Goal: Task Accomplishment & Management: Manage account settings

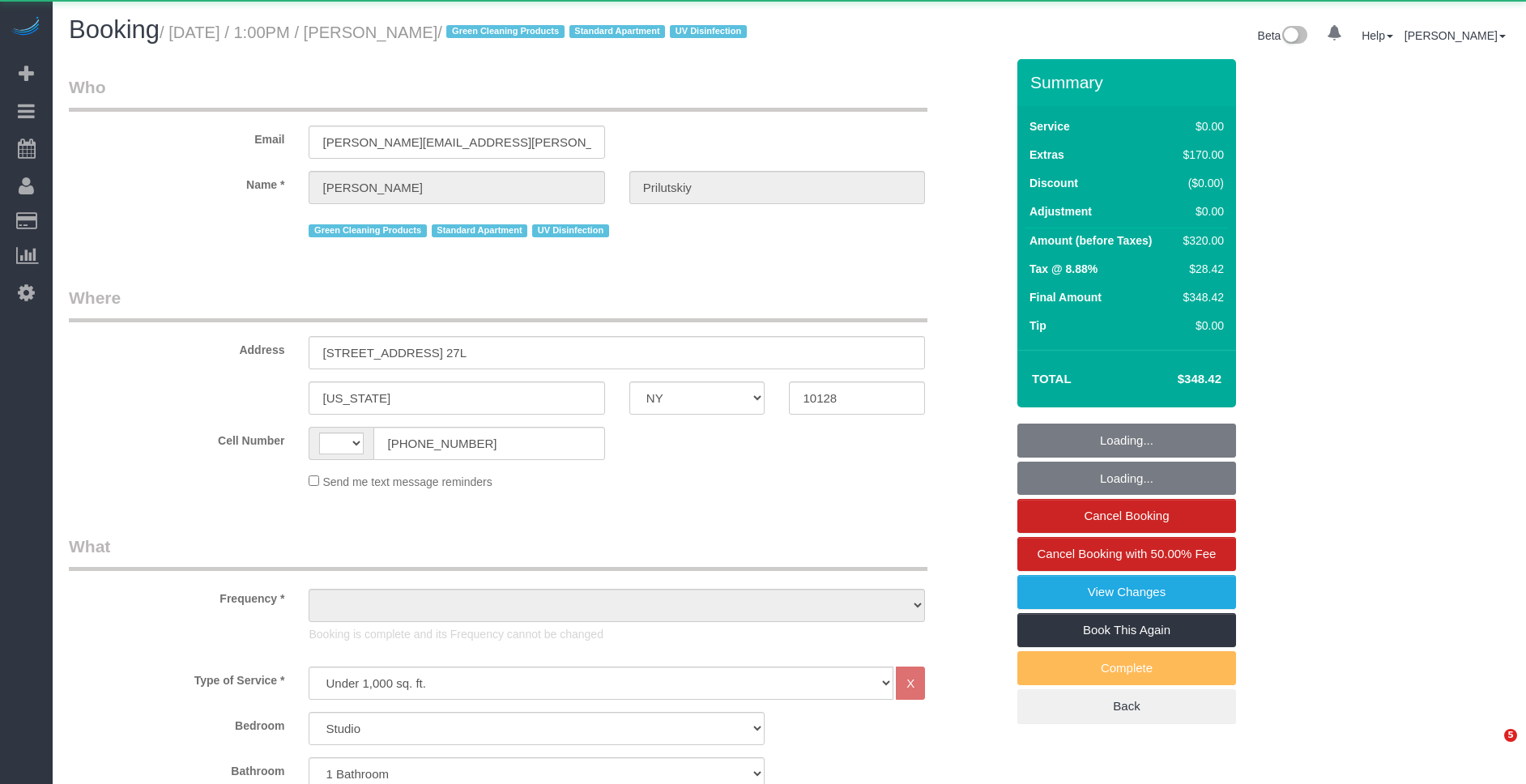
select select "NY"
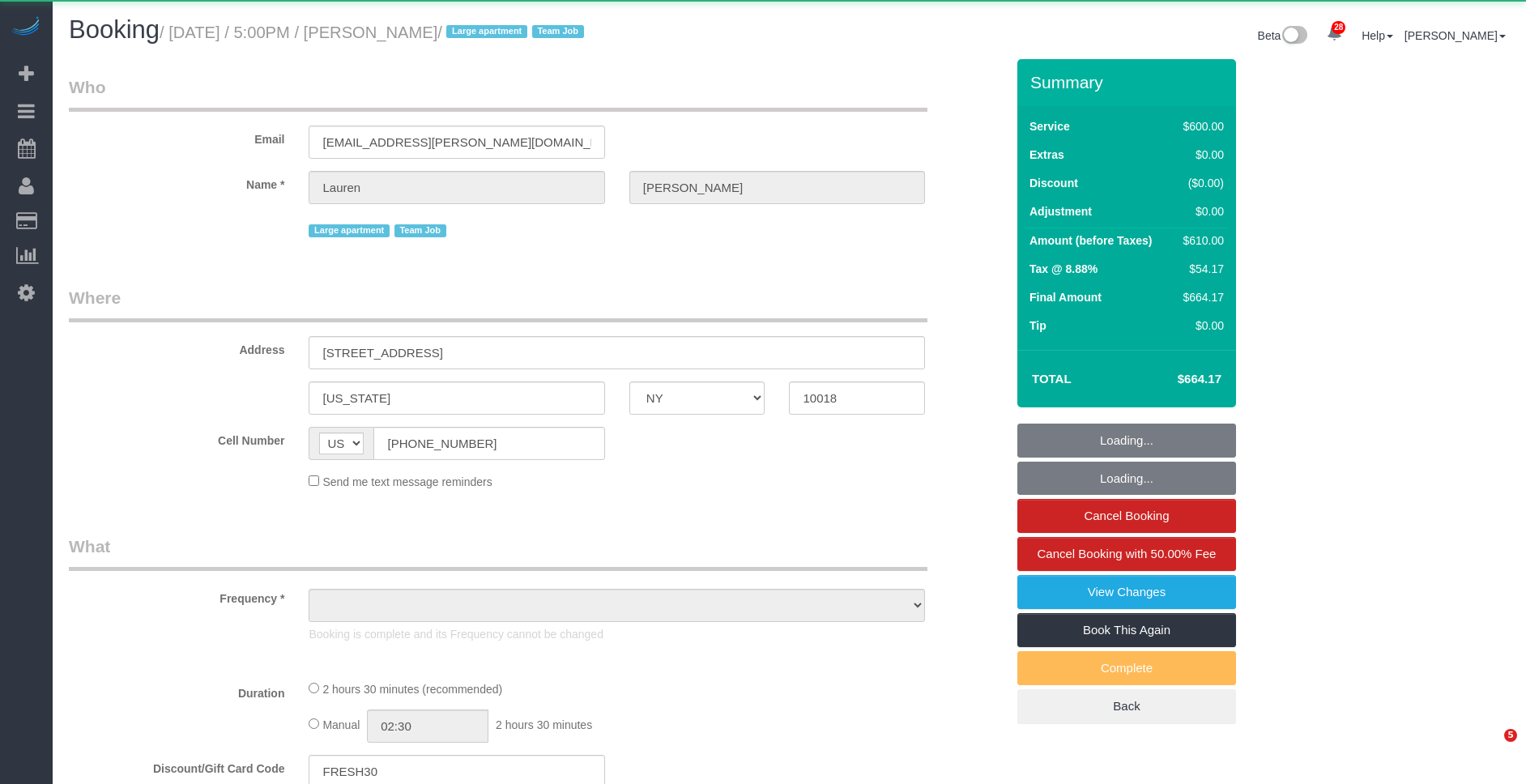
select select "NY"
select select "object:836"
select select "spot1"
select select "string:stripe-pm_1S7vcl4VGloSiKo7FxsmvrwF"
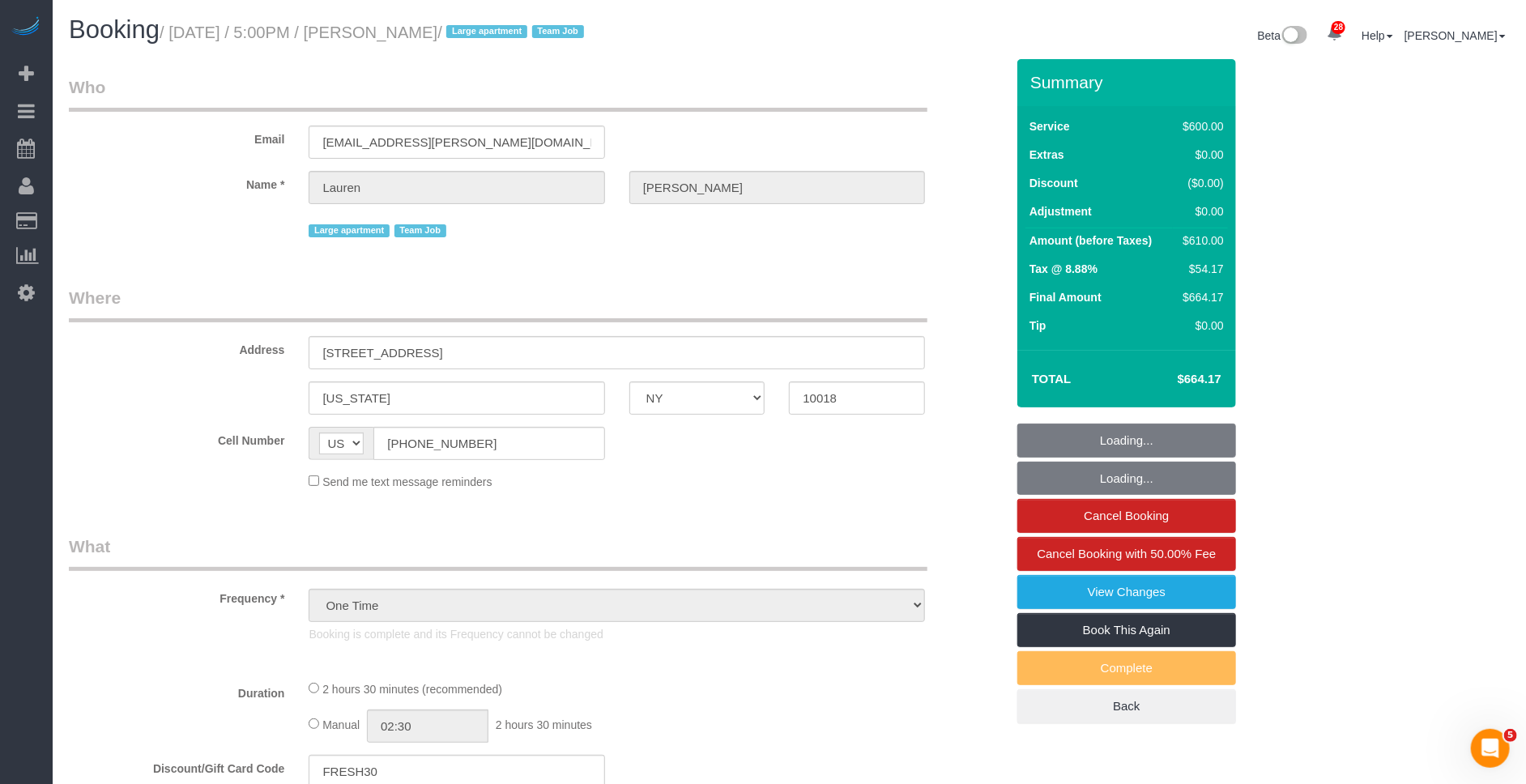
select select "3"
select select "150"
select select "number:89"
select select "number:90"
select select "number:15"
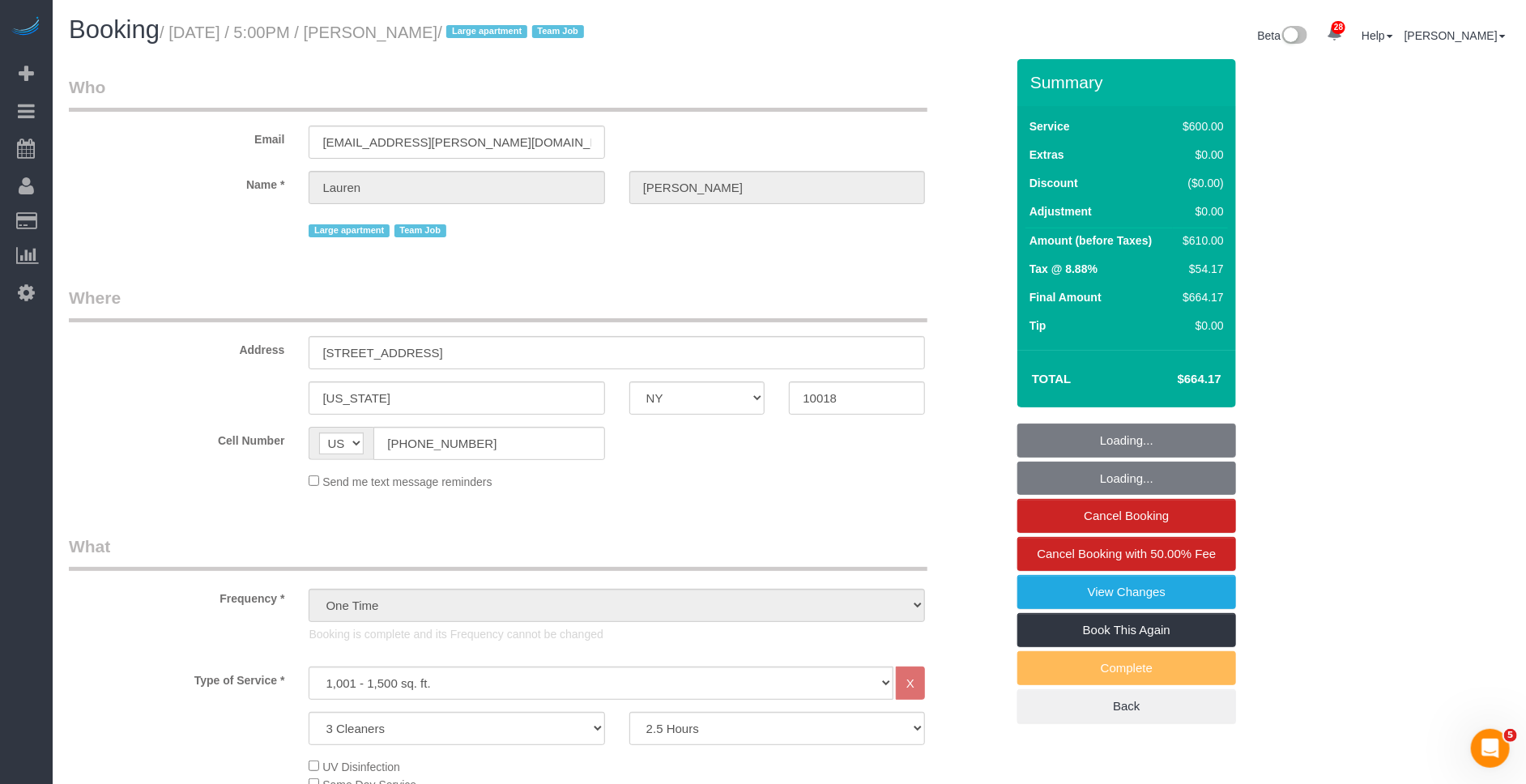
select select "number:5"
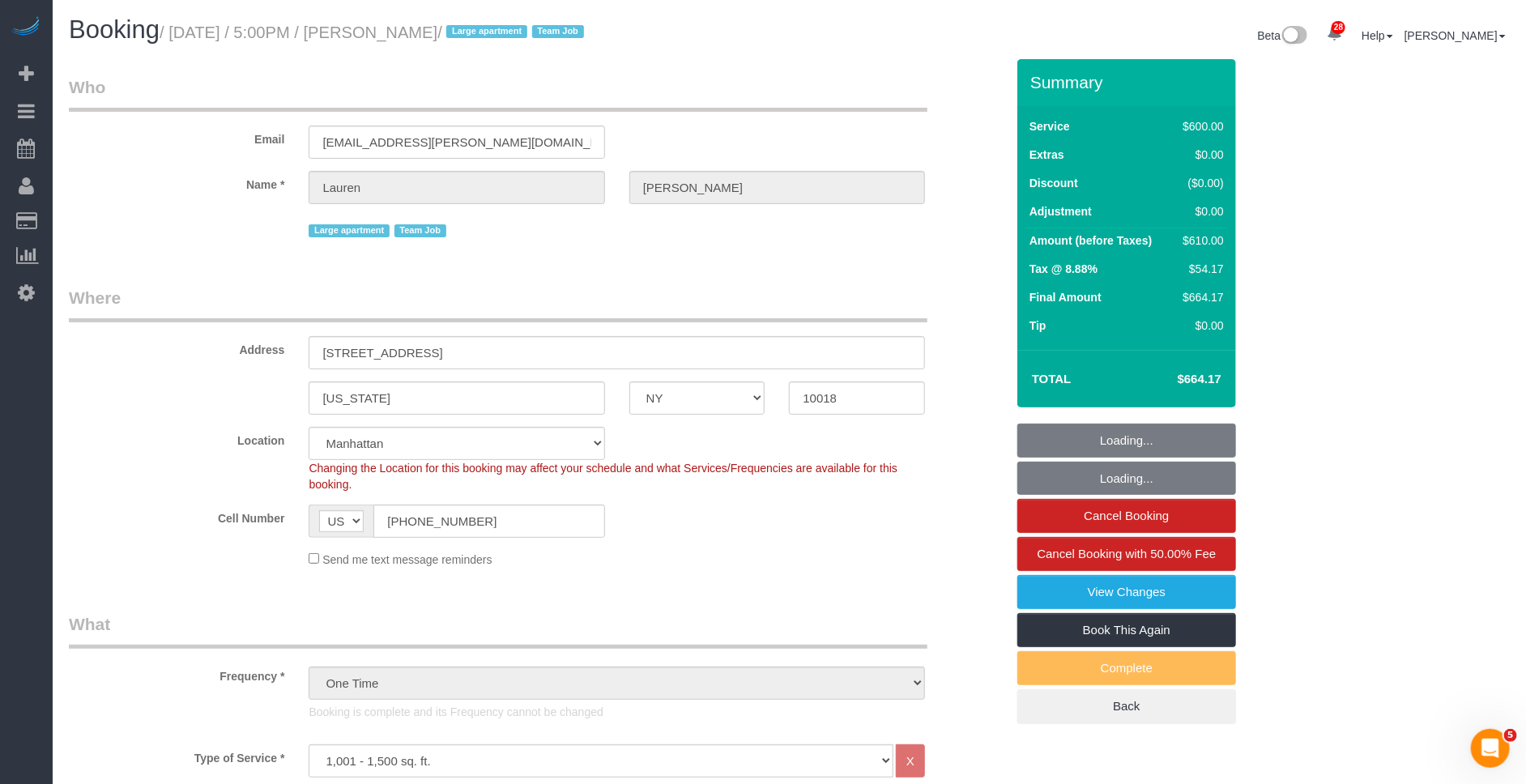
select select "object:1497"
select select "spot28"
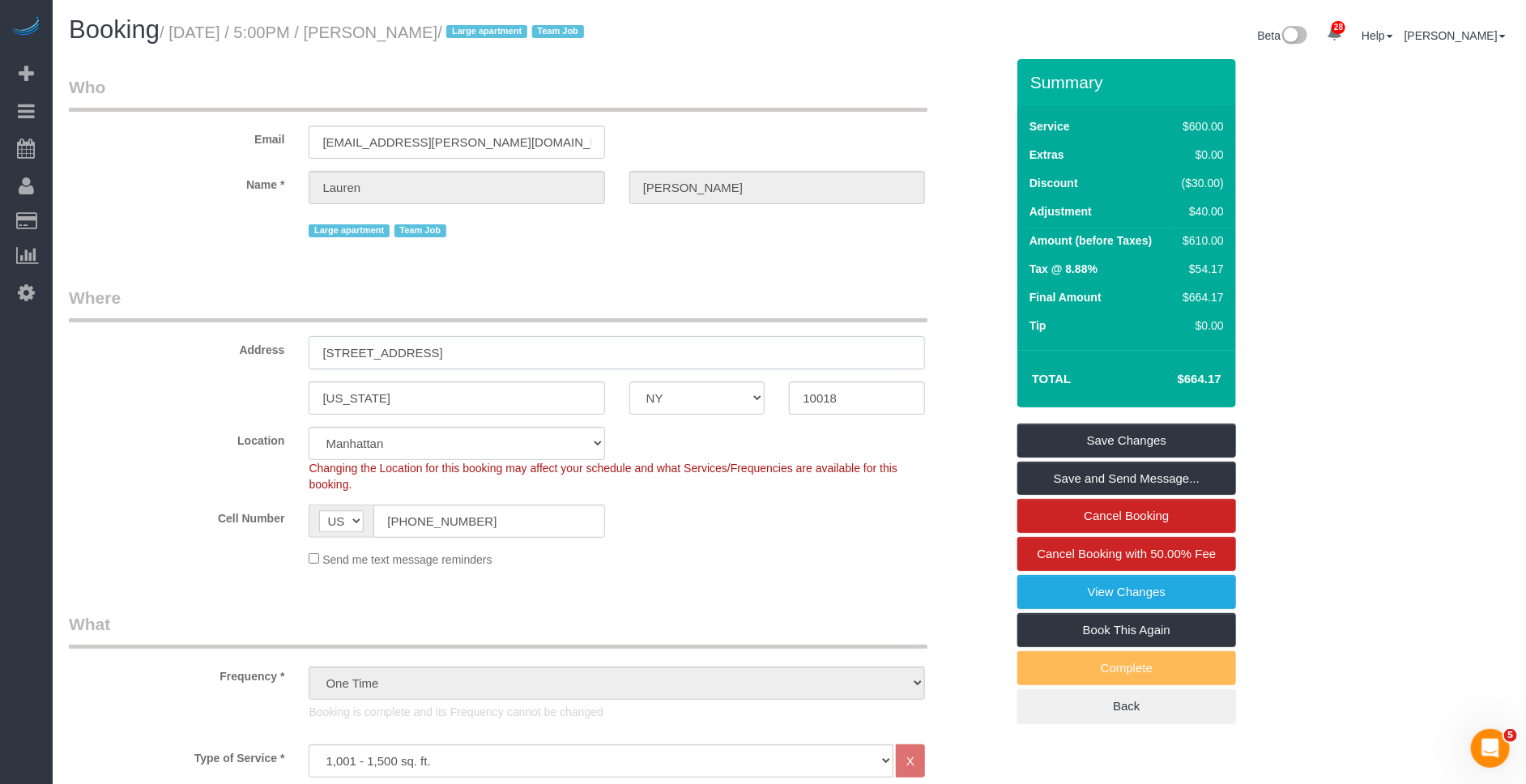
click at [511, 363] on input "[STREET_ADDRESS]" at bounding box center [616, 353] width 616 height 33
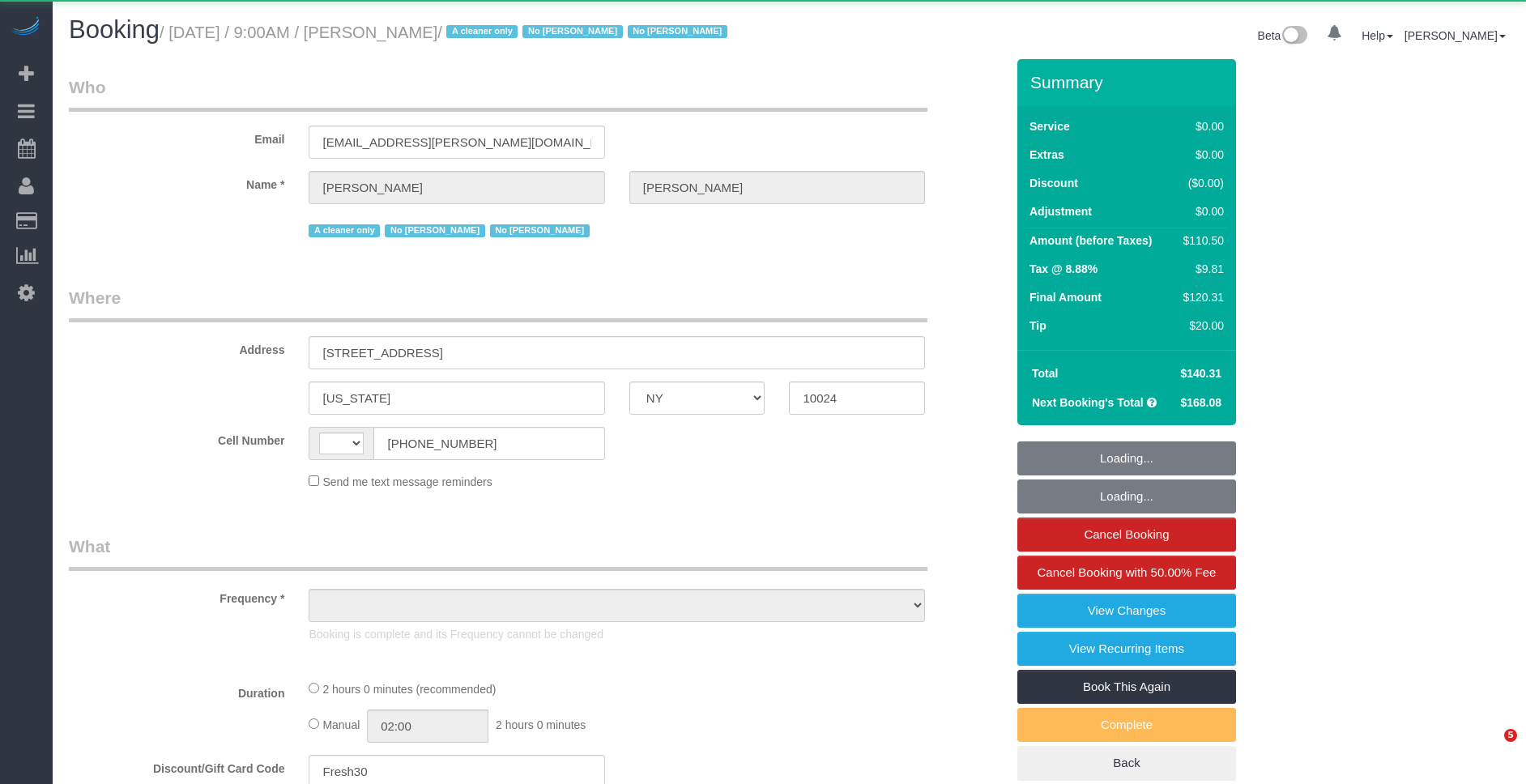
select select "NY"
select select "1"
select select "spot1"
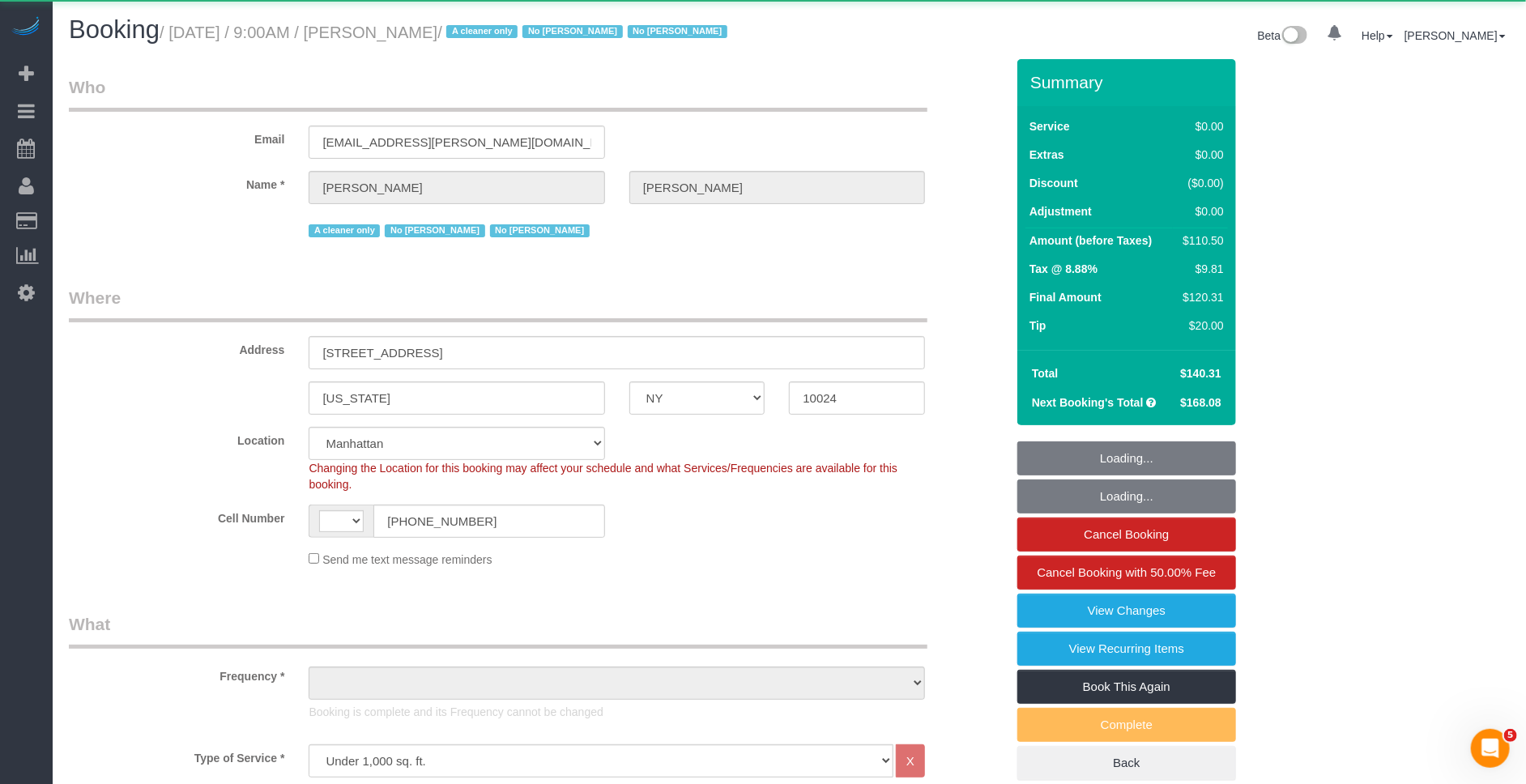
select select "string:stripe-pm_1Rguhq4VGloSiKo7JLqEDpVT"
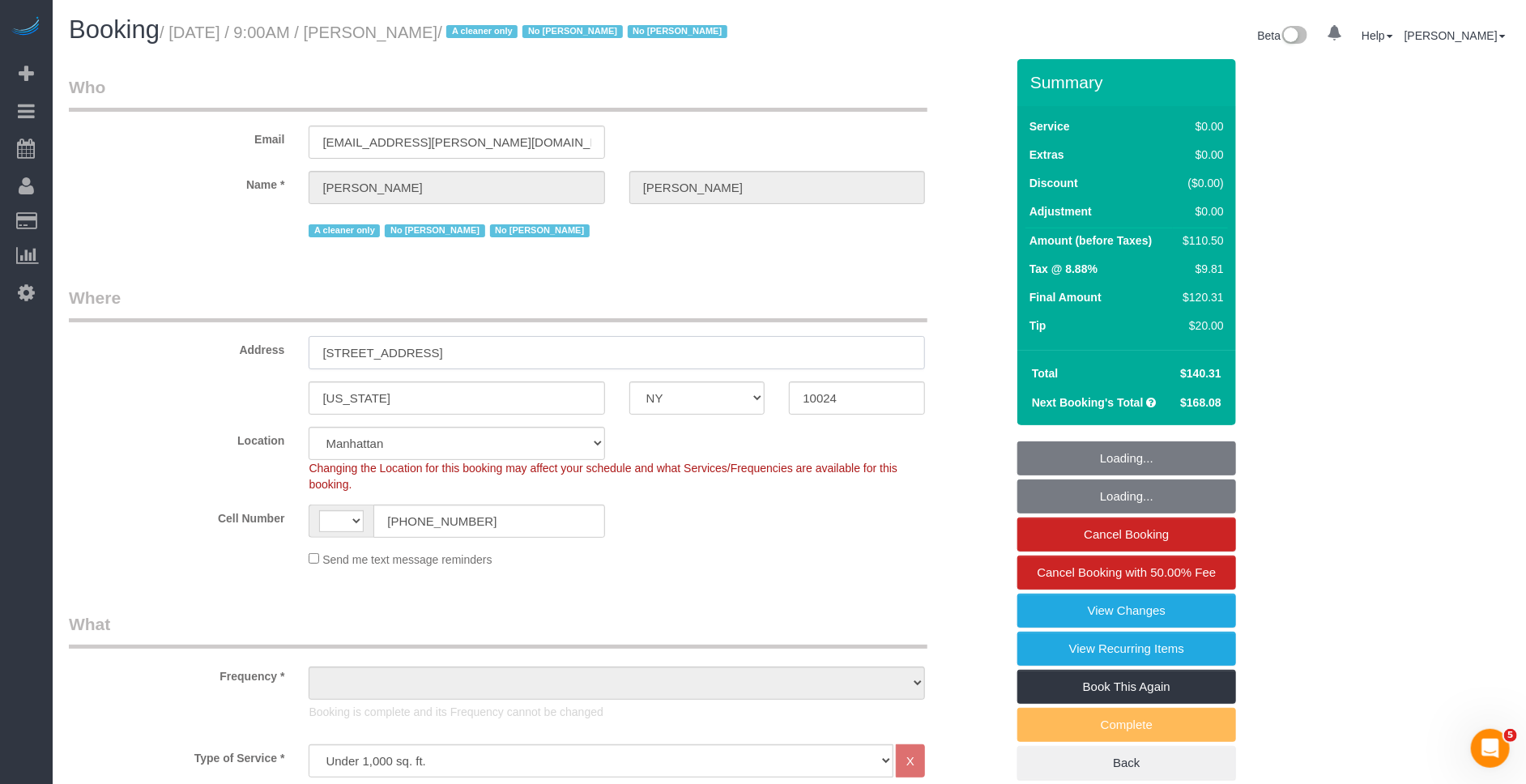
drag, startPoint x: 526, startPoint y: 379, endPoint x: 292, endPoint y: 370, distance: 234.2
click at [277, 369] on div "Address 189 West 89th Street, Apt 18F" at bounding box center [537, 327] width 961 height 83
select select "string:[GEOGRAPHIC_DATA]"
select select "number:57"
select select "number:76"
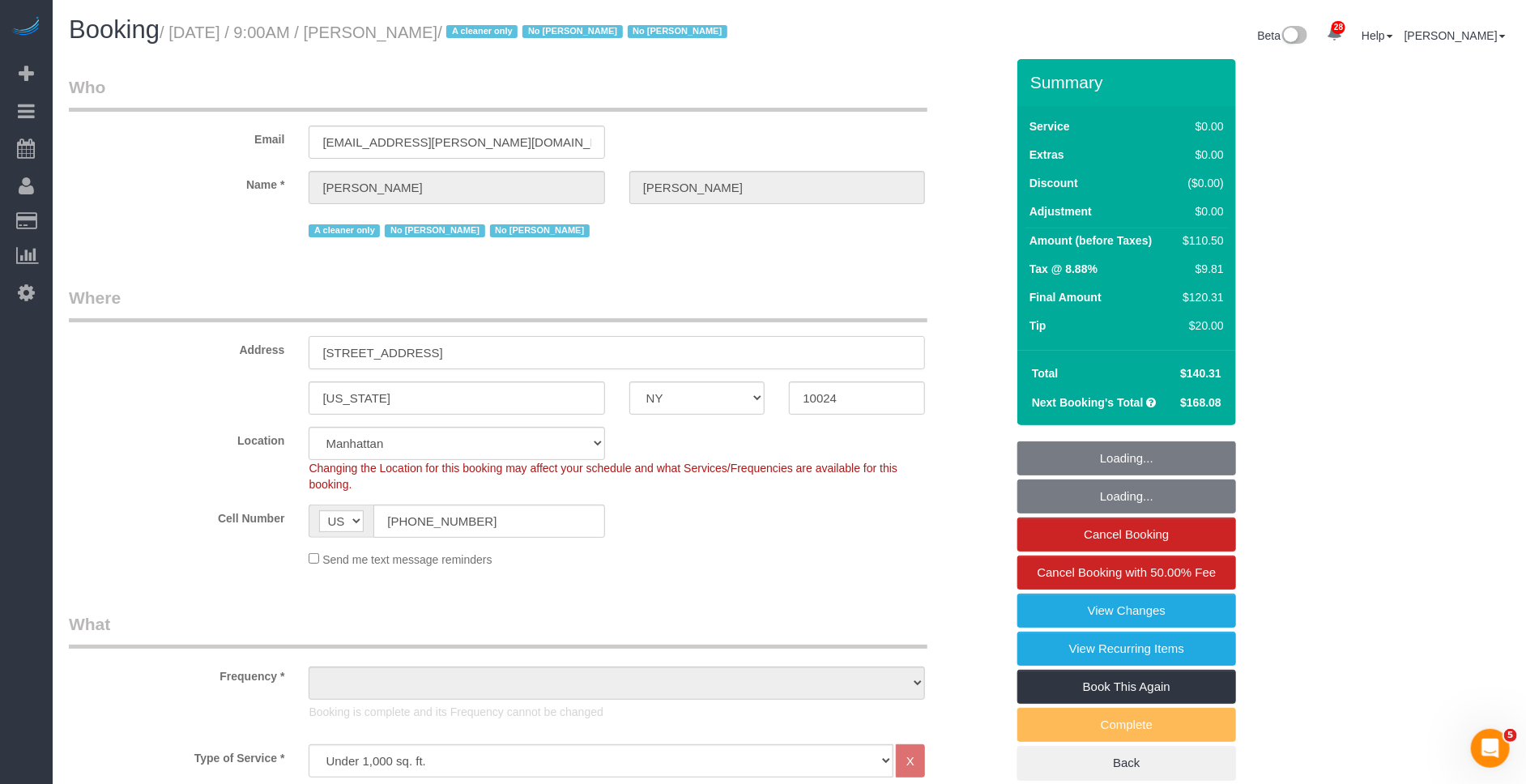
select select "number:15"
select select "number:6"
select select "object:1960"
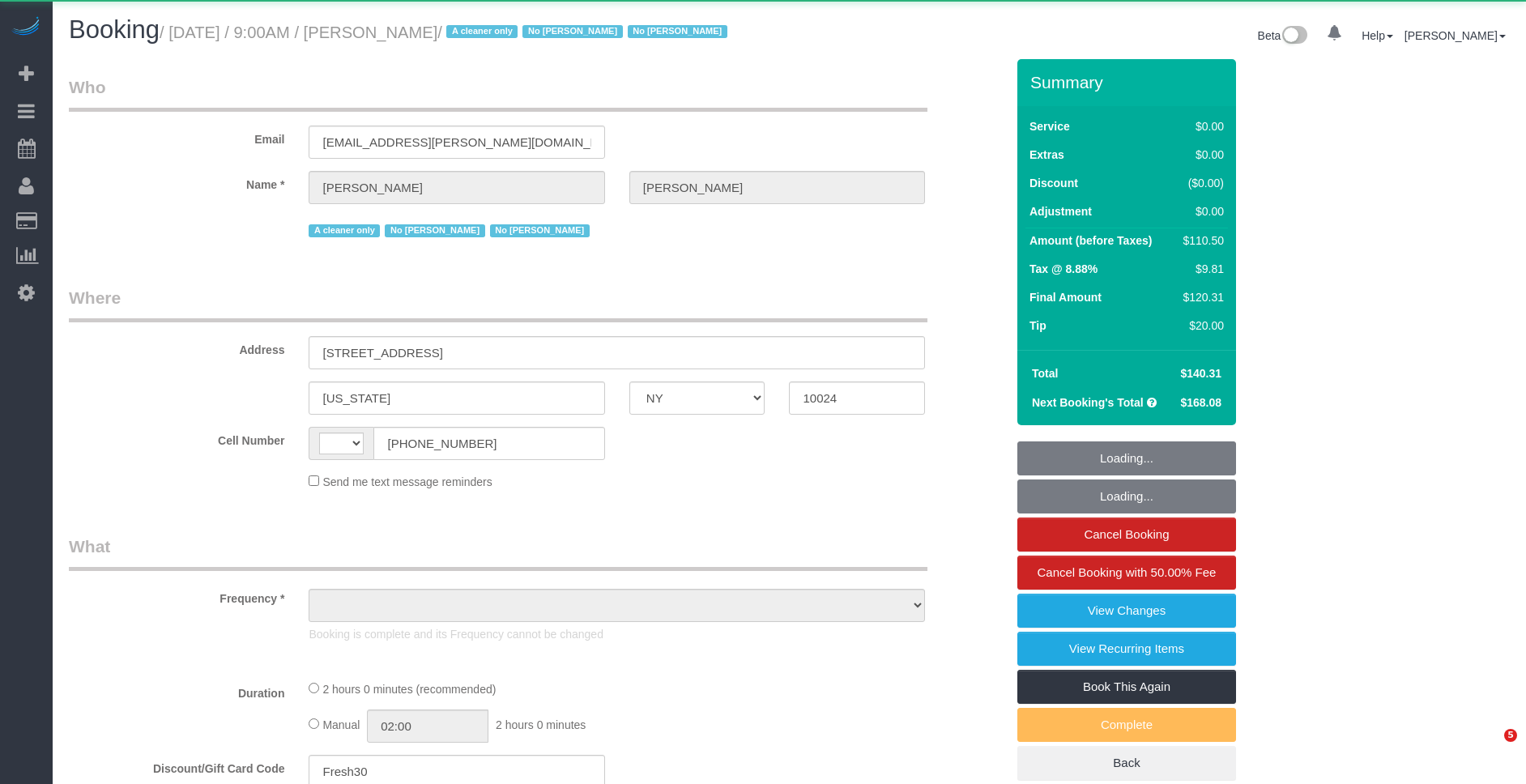
select select "NY"
select select "object:590"
select select "1"
select select "number:57"
select select "number:76"
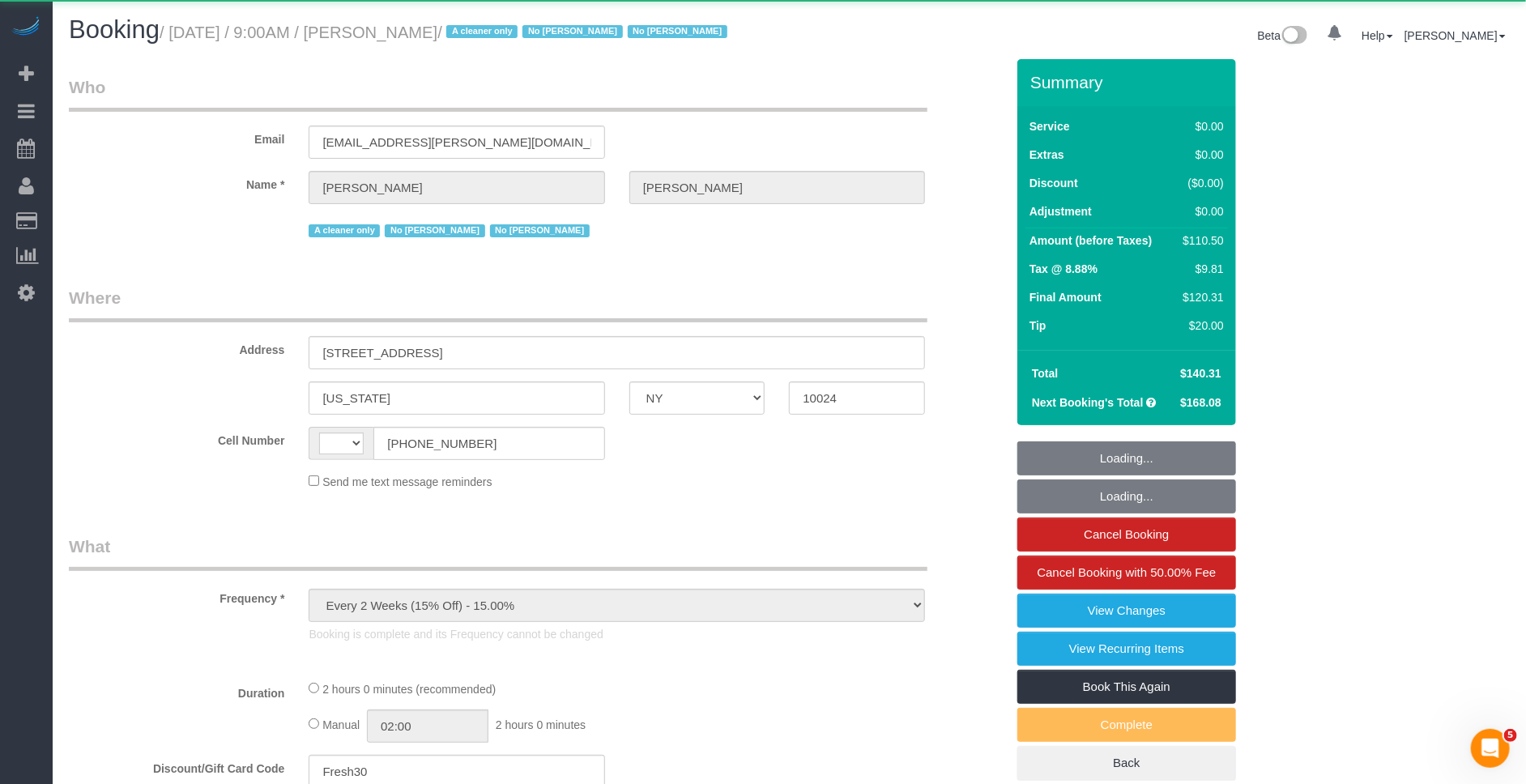
select select "number:15"
select select "number:6"
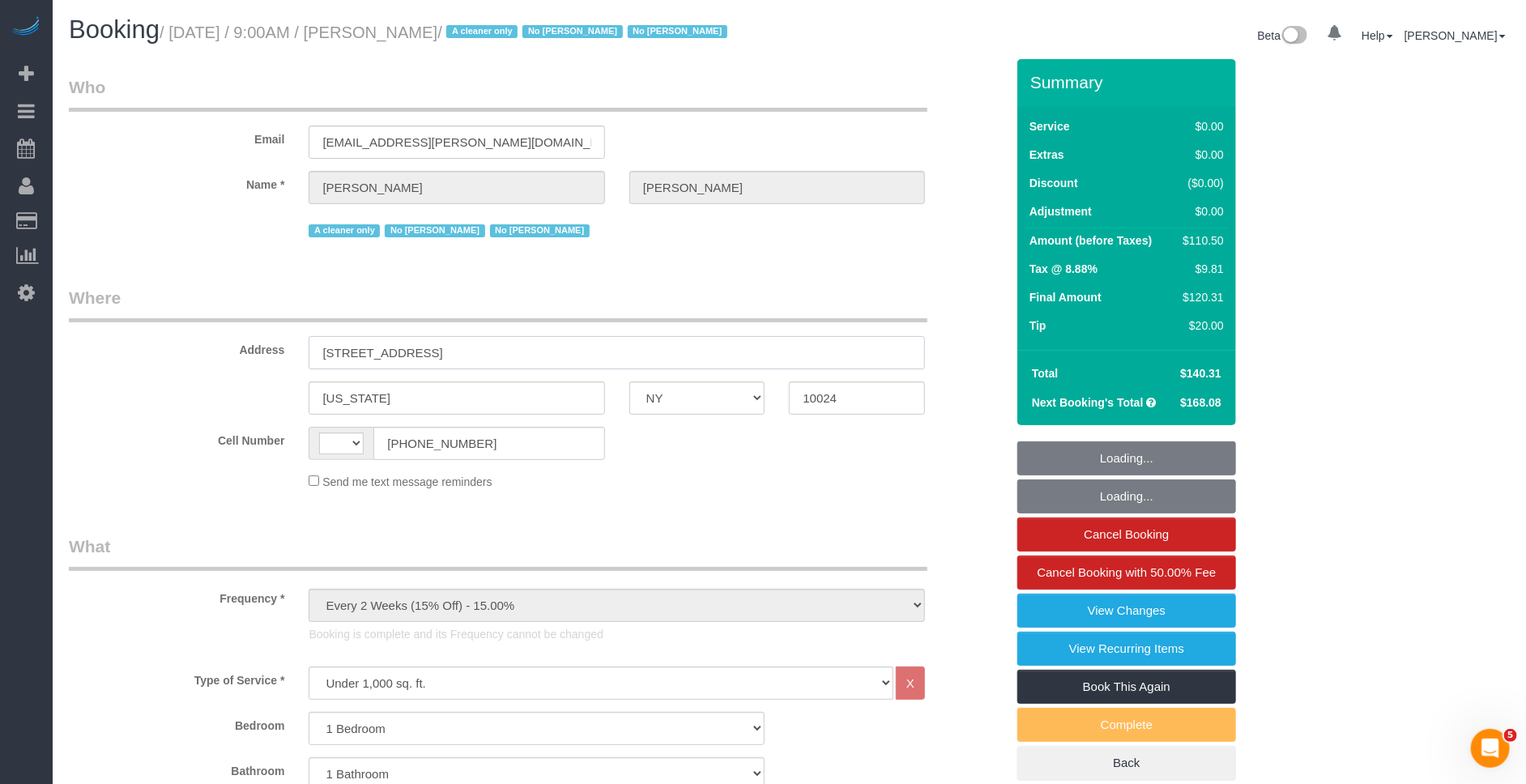
drag, startPoint x: 559, startPoint y: 377, endPoint x: 287, endPoint y: 357, distance: 272.7
click at [287, 357] on div "Address 189 West 89th Street, Apt 18F" at bounding box center [537, 327] width 961 height 83
select select "string:[GEOGRAPHIC_DATA]"
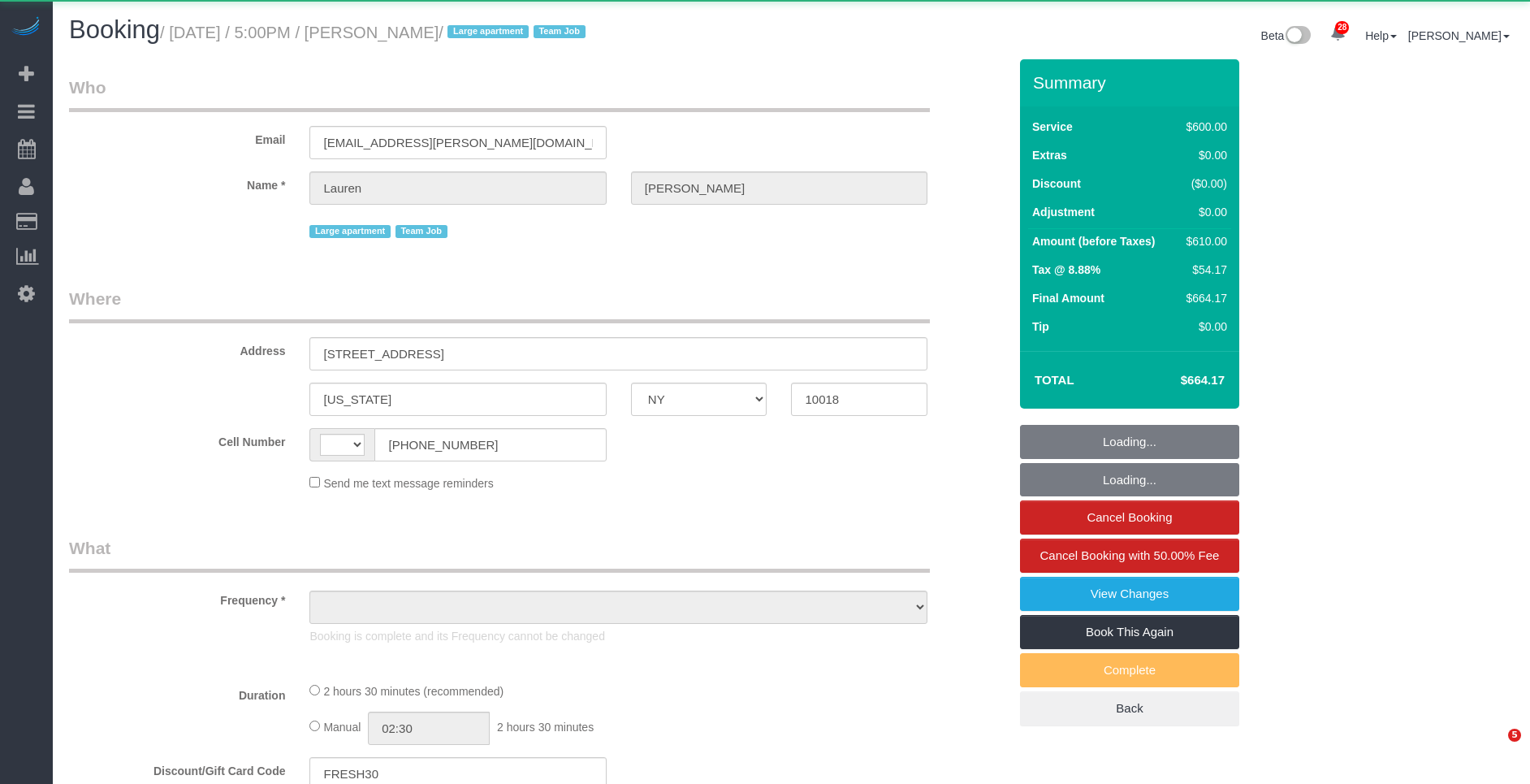
select select "NY"
select select "number:89"
select select "number:90"
select select "number:15"
select select "number:5"
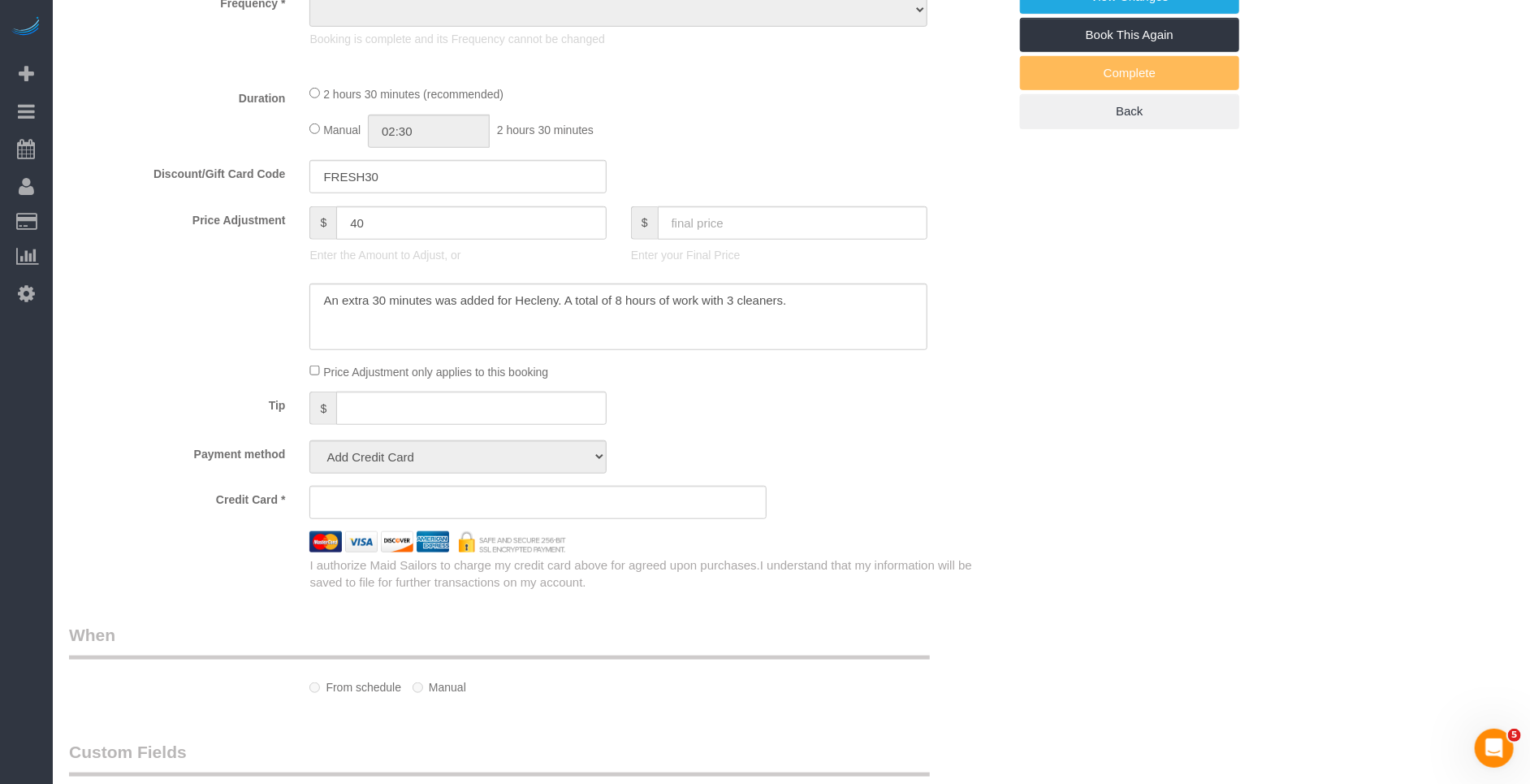
select select "object:737"
select select "string:[GEOGRAPHIC_DATA]"
select select "string:stripe-pm_1S7vcl4VGloSiKo7FxsmvrwF"
select select "3"
select select "150"
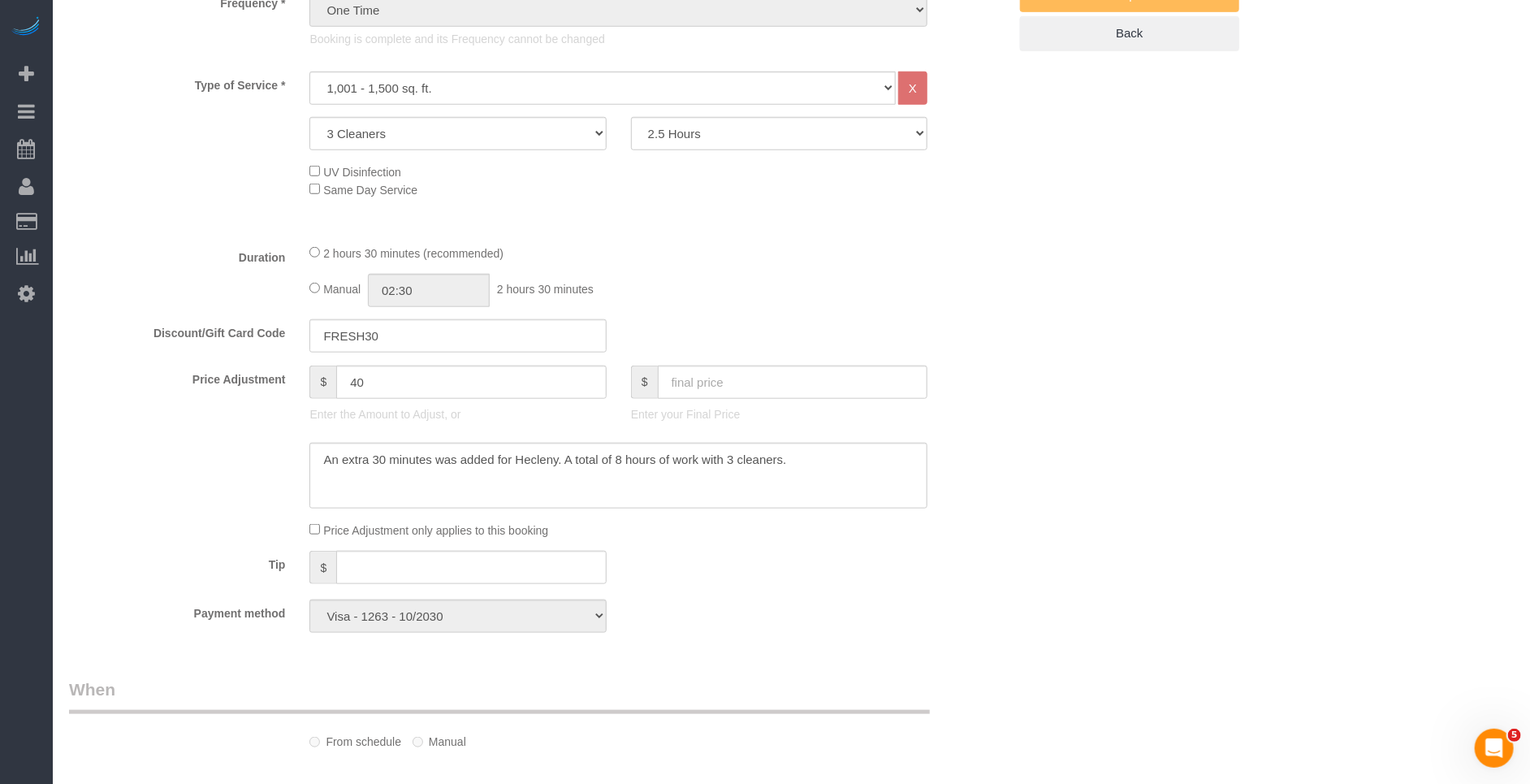
select select "spot1"
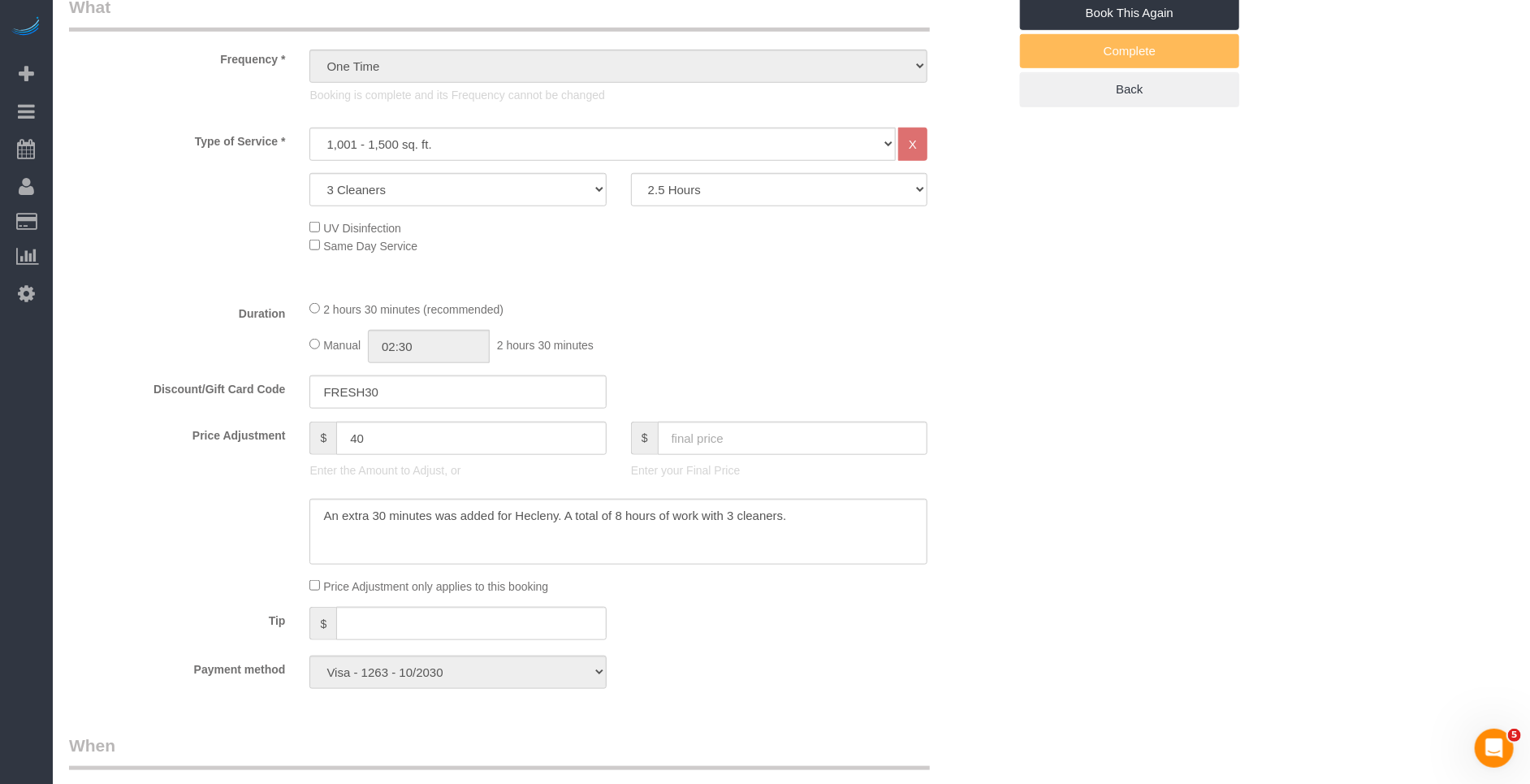
scroll to position [617, 0]
select select "object:1500"
